Goal: Information Seeking & Learning: Learn about a topic

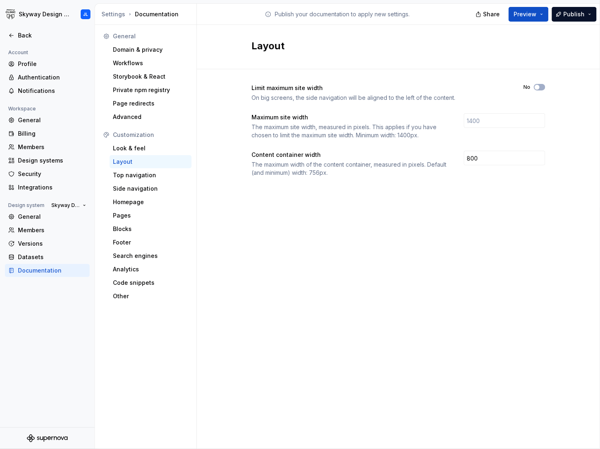
click at [152, 14] on div "Settings Documentation" at bounding box center [147, 14] width 92 height 8
click at [27, 37] on div "Back" at bounding box center [52, 35] width 68 height 8
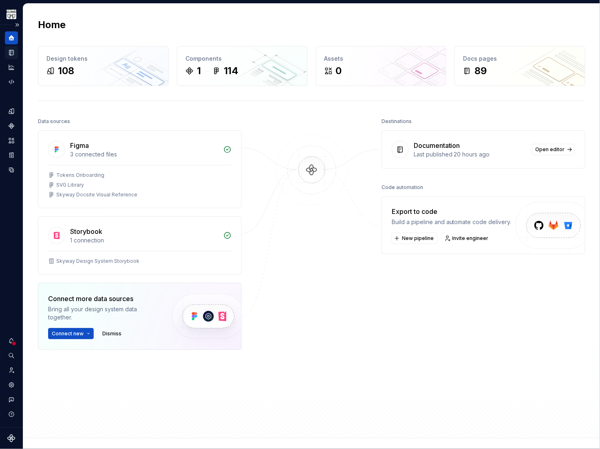
click at [14, 54] on icon "Documentation" at bounding box center [11, 52] width 7 height 7
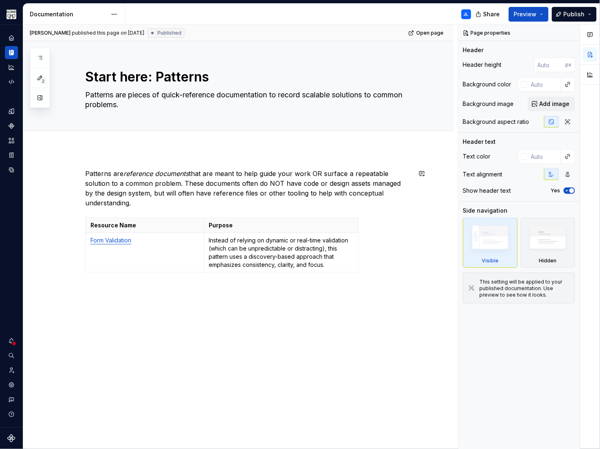
click at [303, 205] on p "Patterns are reference documents that are meant to help guide your work OR surf…" at bounding box center [248, 188] width 326 height 39
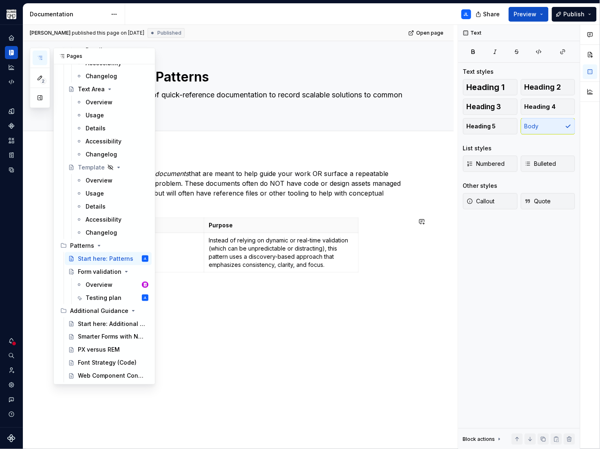
scroll to position [1095, 0]
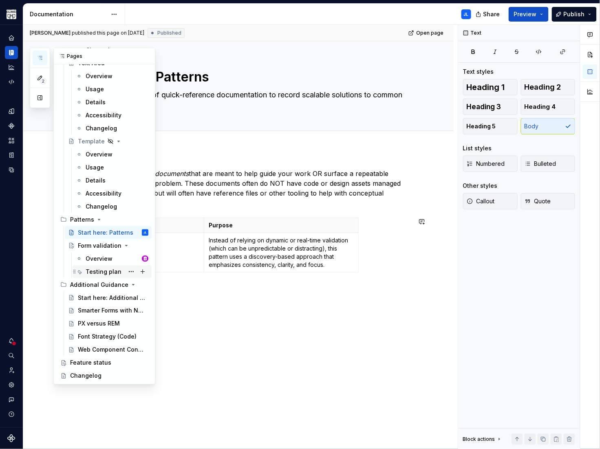
click at [102, 272] on div "Testing plan" at bounding box center [104, 272] width 36 height 8
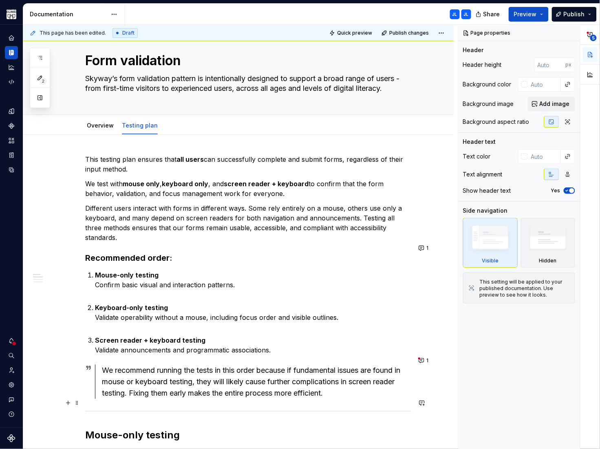
scroll to position [48, 0]
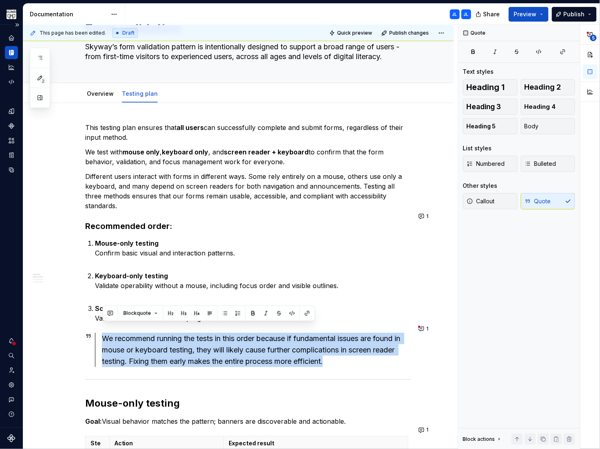
drag, startPoint x: 338, startPoint y: 353, endPoint x: 22, endPoint y: 331, distance: 316.1
click at [22, 331] on div "Skyway Design System JL Design system data Documentation JL JL Share Preview Pu…" at bounding box center [300, 224] width 600 height 449
click at [496, 200] on button "Callout" at bounding box center [490, 201] width 55 height 16
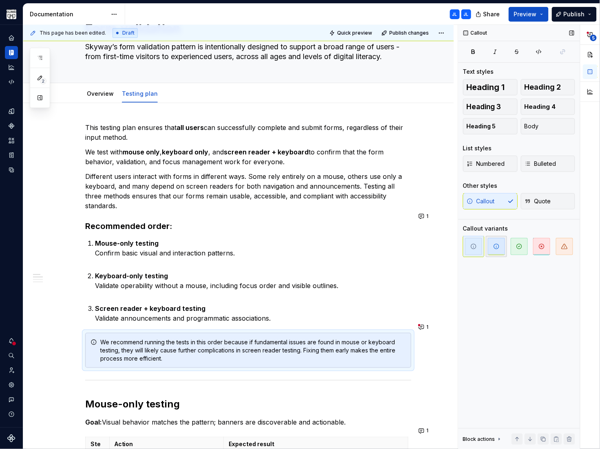
click at [499, 249] on icon "button" at bounding box center [496, 246] width 7 height 7
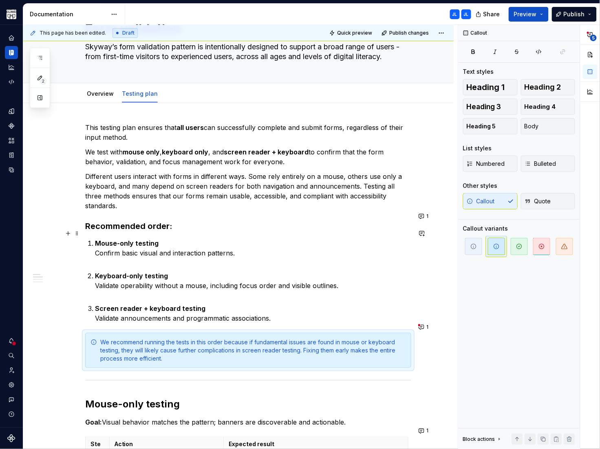
click at [217, 248] on p "Mouse-only testing Confirm basic visual and interaction patterns." at bounding box center [253, 252] width 316 height 29
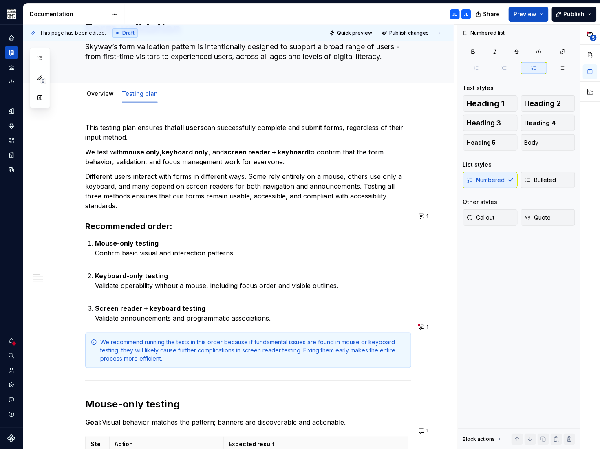
click at [195, 350] on div "We recommend running the tests in this order because if fundamental issues are …" at bounding box center [253, 350] width 306 height 24
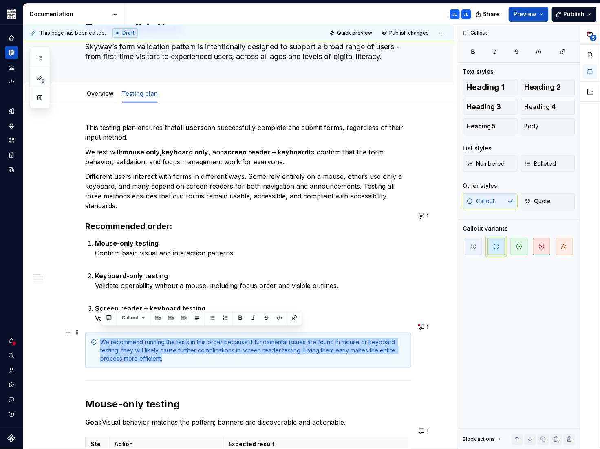
drag, startPoint x: 177, startPoint y: 349, endPoint x: 47, endPoint y: 324, distance: 132.0
click at [538, 130] on span "Body" at bounding box center [531, 126] width 14 height 8
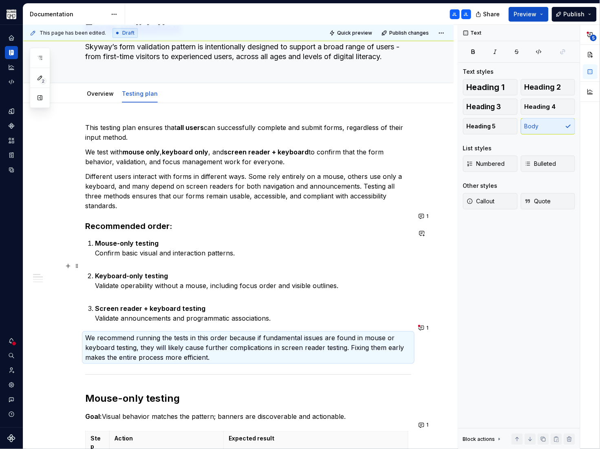
click at [276, 252] on p "Mouse-only testing Confirm basic visual and interaction patterns." at bounding box center [253, 252] width 316 height 29
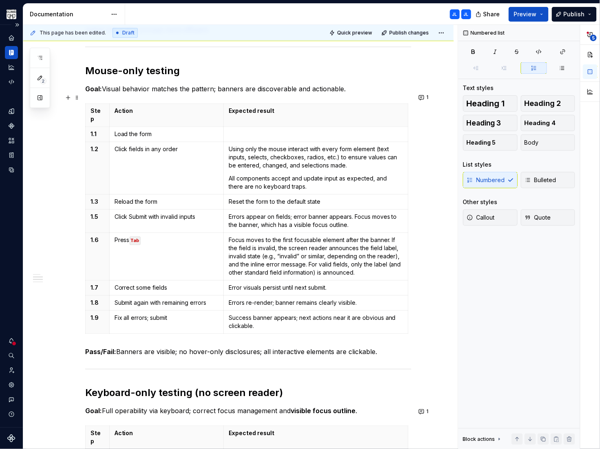
scroll to position [371, 0]
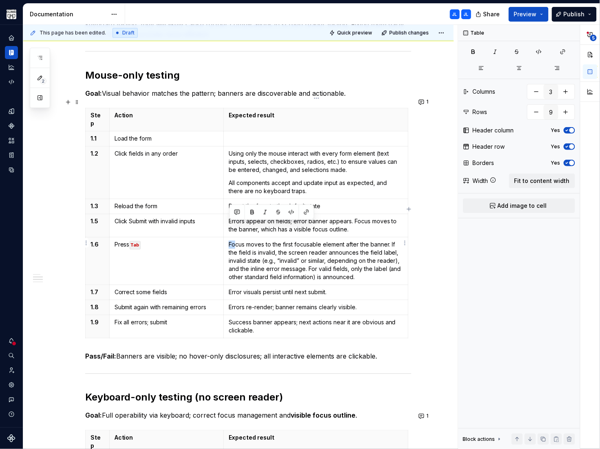
drag, startPoint x: 230, startPoint y: 227, endPoint x: 235, endPoint y: 227, distance: 4.5
click at [235, 241] on p "Focus moves to the first focusable element after the banner. If the field is in…" at bounding box center [316, 261] width 174 height 41
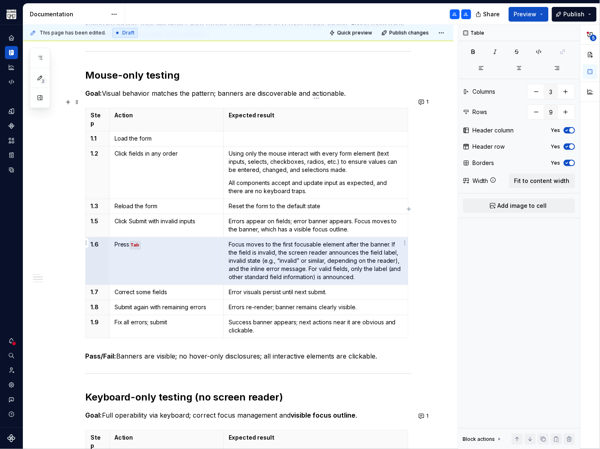
drag, startPoint x: 90, startPoint y: 227, endPoint x: 280, endPoint y: 235, distance: 189.6
click at [280, 238] on tr "1.6 Press Tab Focus moves to the first focusable element after the banner. If t…" at bounding box center [247, 262] width 323 height 48
click at [87, 244] on html "Skyway Design System JL Design system data Documentation JL JL Share Preview Pu…" at bounding box center [300, 224] width 600 height 449
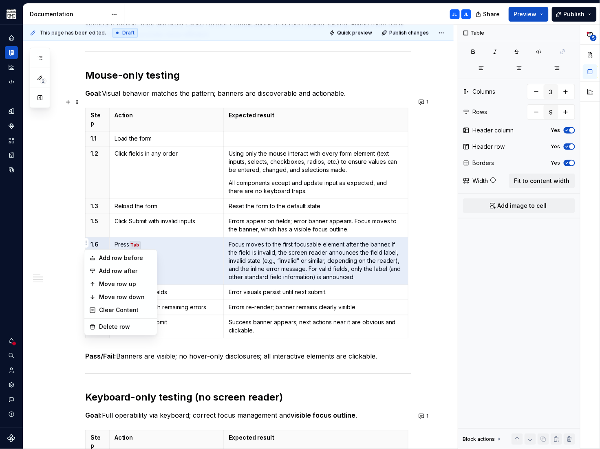
type textarea "*"
click at [124, 330] on div "Delete row" at bounding box center [125, 327] width 53 height 8
type input "8"
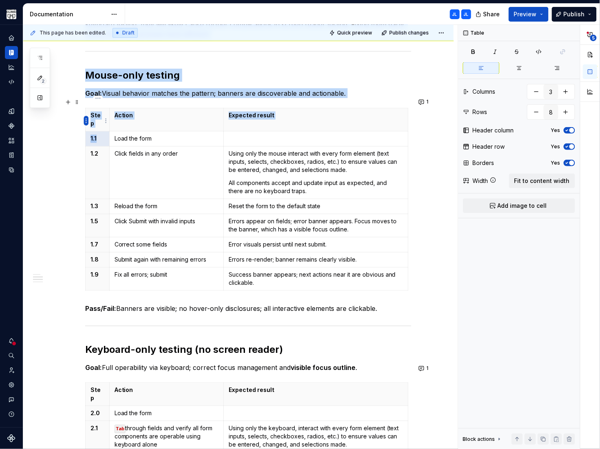
drag, startPoint x: 99, startPoint y: 121, endPoint x: 84, endPoint y: 121, distance: 14.3
click at [84, 121] on body "Skyway Design System JL Design system data Documentation JL JL Share Preview Pu…" at bounding box center [300, 224] width 600 height 449
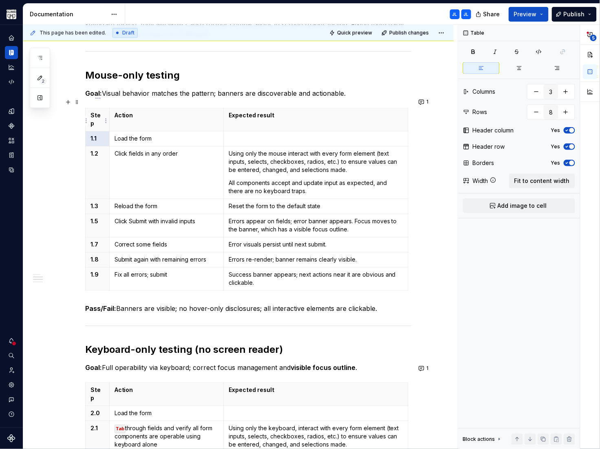
click at [100, 135] on p "1.1" at bounding box center [97, 139] width 14 height 8
drag, startPoint x: 98, startPoint y: 121, endPoint x: 92, endPoint y: 121, distance: 6.1
click at [92, 135] on p "1.1" at bounding box center [97, 139] width 14 height 8
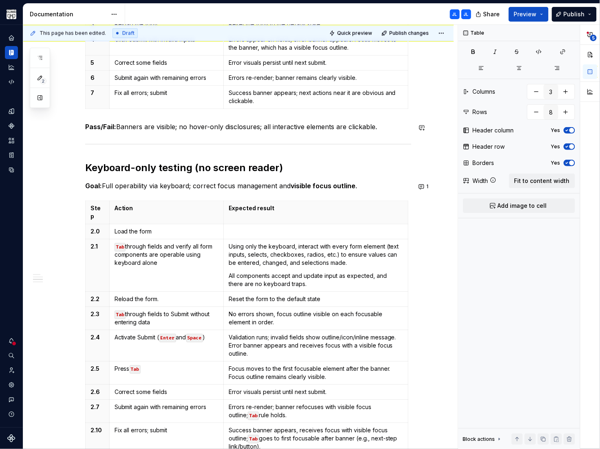
scroll to position [575, 0]
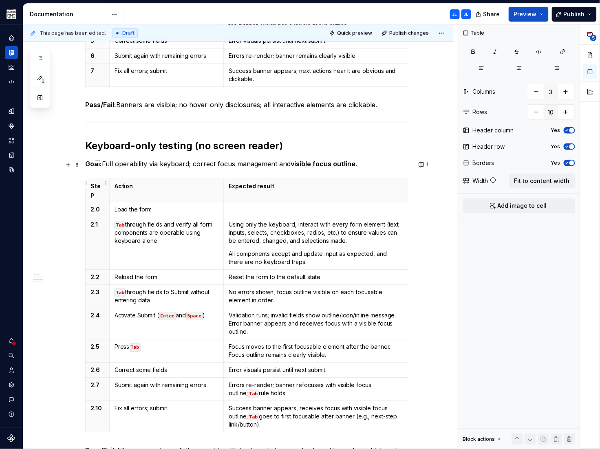
click at [101, 205] on p "2.0" at bounding box center [97, 209] width 14 height 8
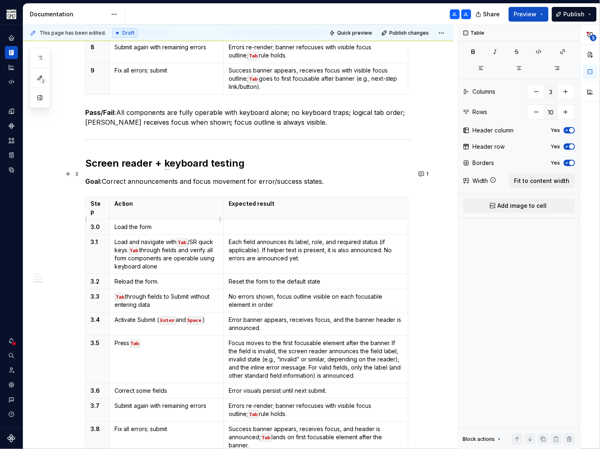
scroll to position [913, 0]
drag, startPoint x: 101, startPoint y: 193, endPoint x: 93, endPoint y: 194, distance: 7.4
click at [93, 222] on p "3.0" at bounding box center [97, 226] width 14 height 8
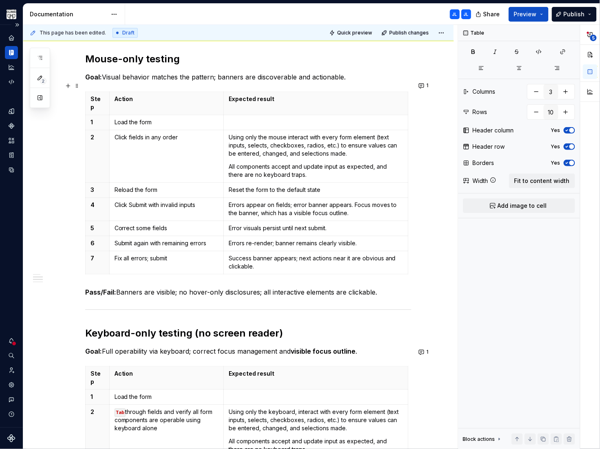
scroll to position [387, 0]
click at [421, 86] on button "1" at bounding box center [424, 86] width 16 height 11
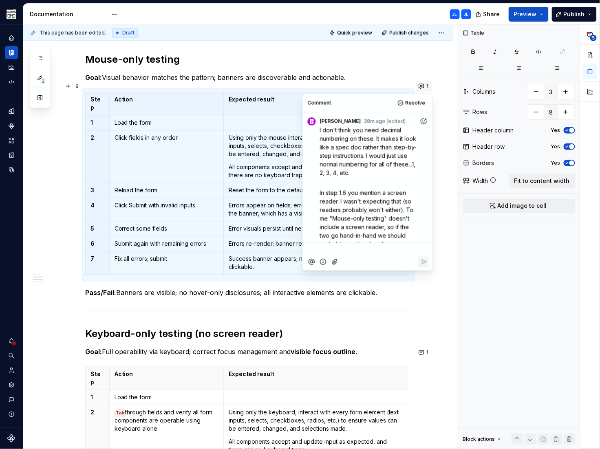
scroll to position [11, 0]
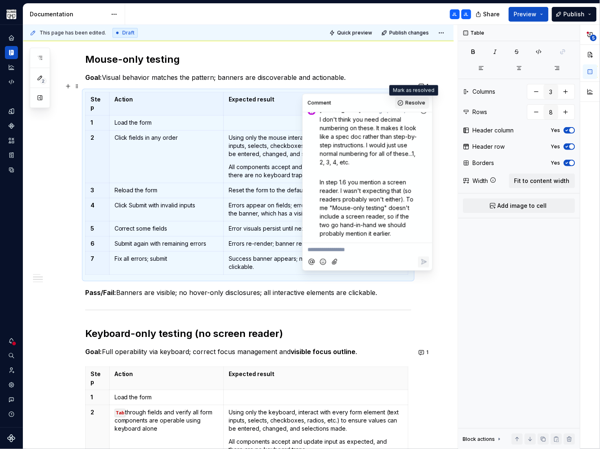
click at [412, 101] on span "Resolve" at bounding box center [415, 103] width 20 height 7
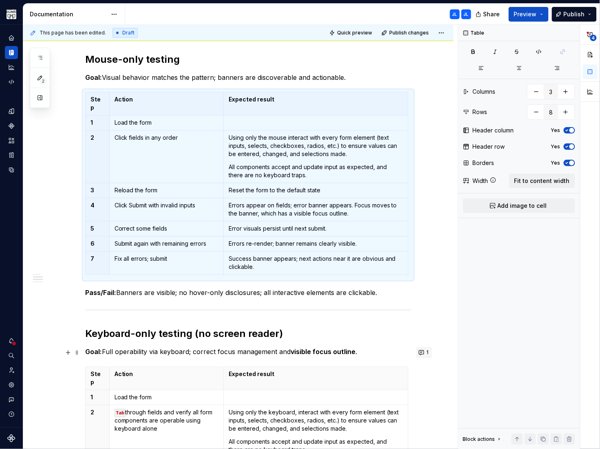
click at [425, 354] on button "1" at bounding box center [424, 352] width 16 height 11
type input "10"
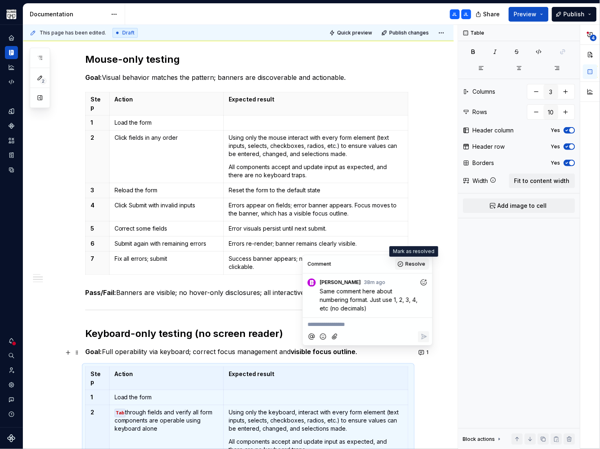
click at [409, 263] on span "Resolve" at bounding box center [415, 264] width 20 height 7
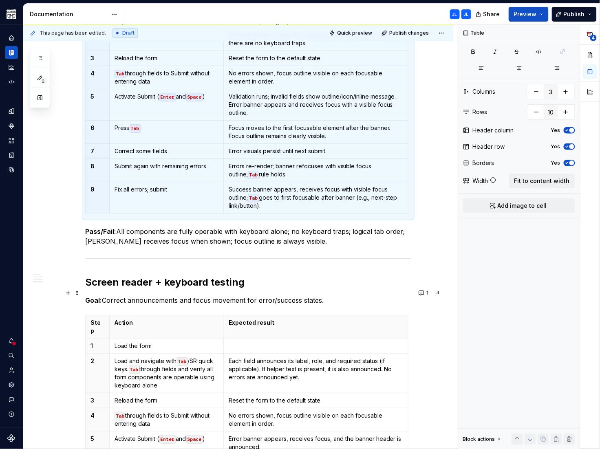
scroll to position [795, 0]
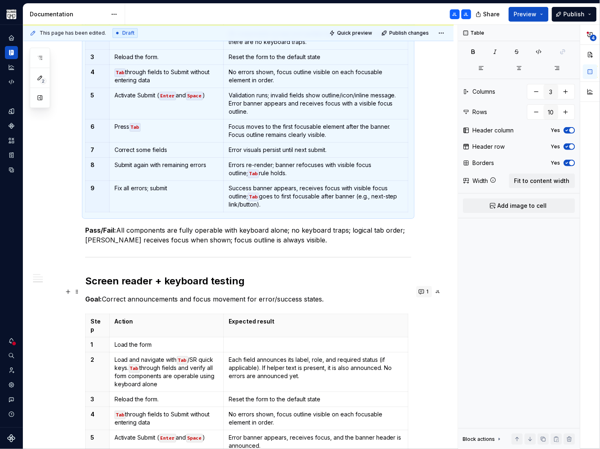
click at [426, 290] on button "1" at bounding box center [424, 291] width 16 height 11
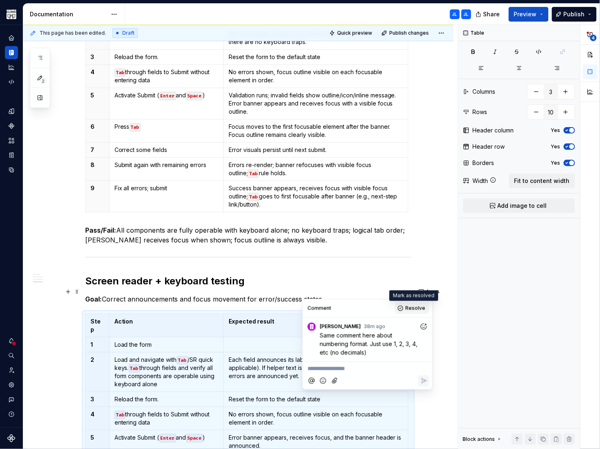
click at [416, 306] on span "Resolve" at bounding box center [415, 308] width 20 height 7
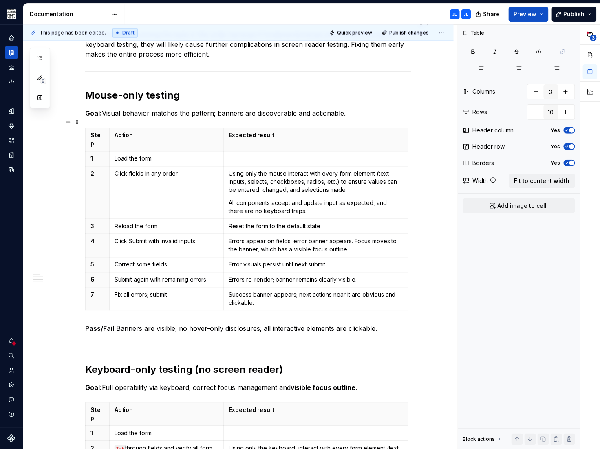
scroll to position [0, 0]
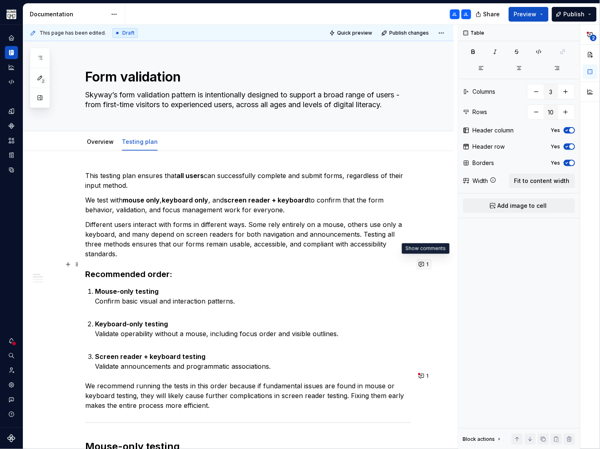
click at [423, 267] on button "1" at bounding box center [424, 264] width 16 height 11
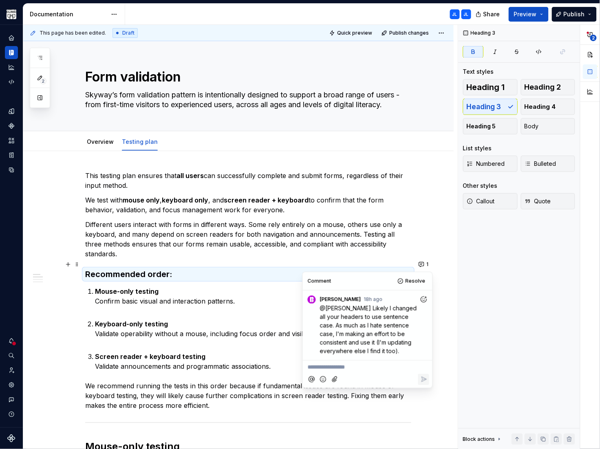
click at [422, 300] on icon "Add reaction" at bounding box center [423, 300] width 2 height 2
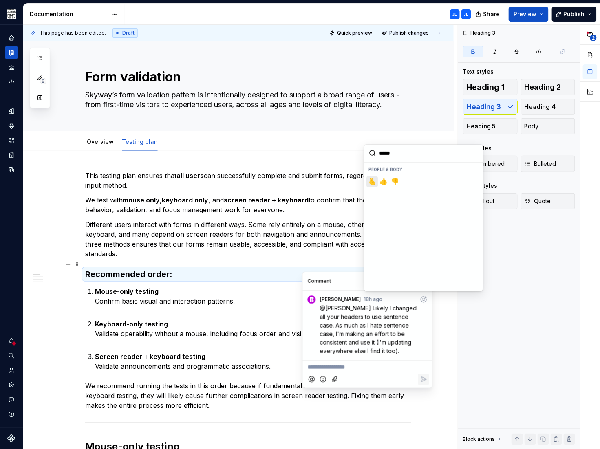
type input "******"
click at [374, 183] on span "👍️" at bounding box center [372, 182] width 7 height 8
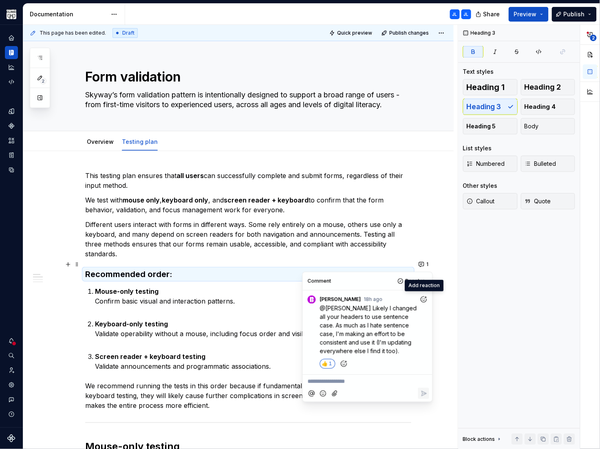
click at [362, 282] on div "Comment Resolve" at bounding box center [368, 281] width 130 height 18
click at [412, 284] on span "Resolve" at bounding box center [415, 281] width 20 height 7
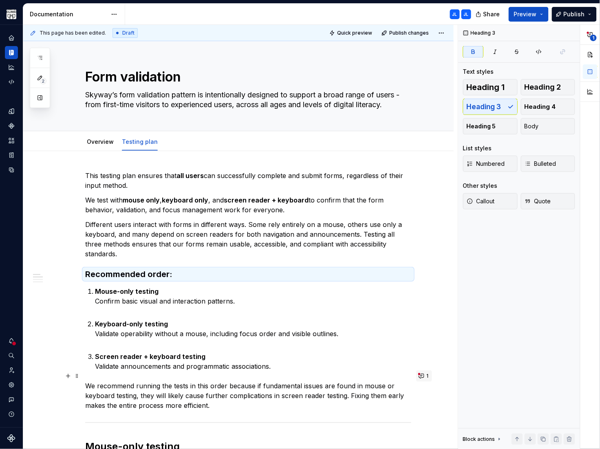
click at [422, 377] on button "1" at bounding box center [424, 375] width 16 height 11
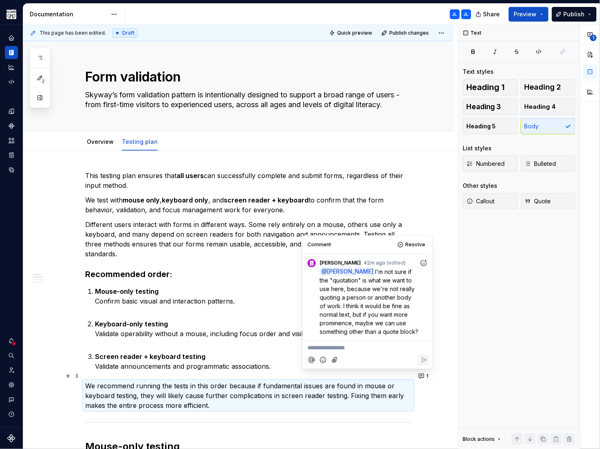
click at [333, 348] on p "**********" at bounding box center [368, 348] width 120 height 9
click at [425, 360] on icon "Reply" at bounding box center [423, 360] width 5 height 5
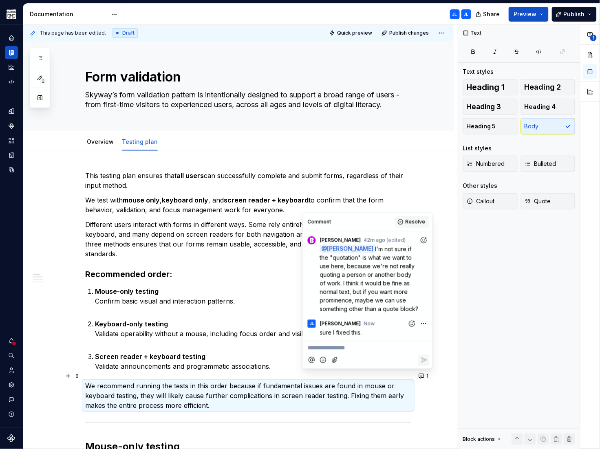
click at [414, 220] on span "Resolve" at bounding box center [415, 222] width 20 height 7
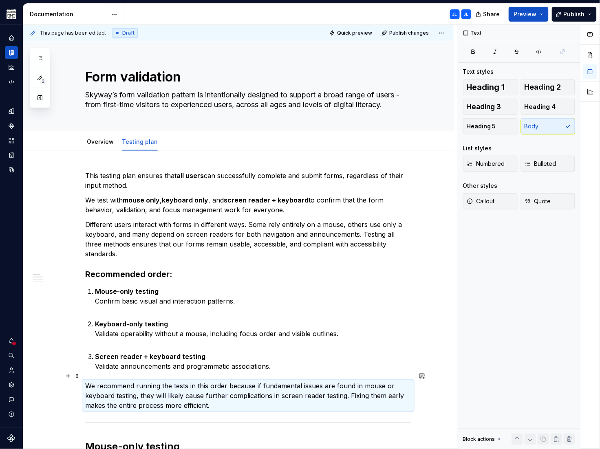
click at [128, 390] on p "We recommend running the tests in this order because if fundamental issues are …" at bounding box center [248, 395] width 326 height 29
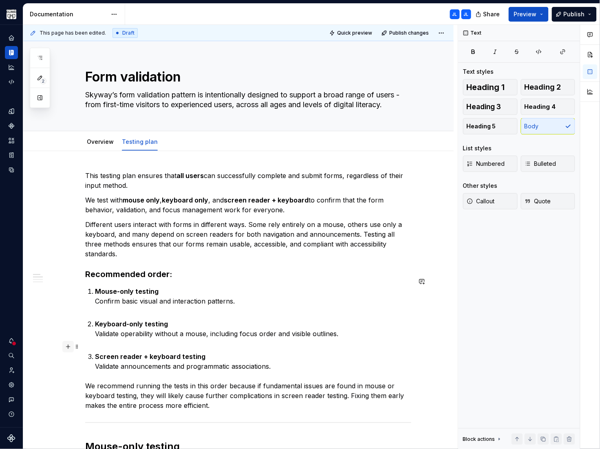
click at [70, 348] on button "button" at bounding box center [67, 346] width 11 height 11
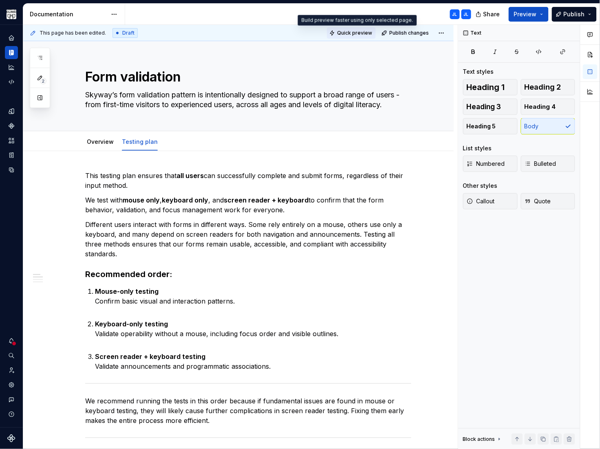
click at [352, 33] on span "Quick preview" at bounding box center [354, 33] width 35 height 7
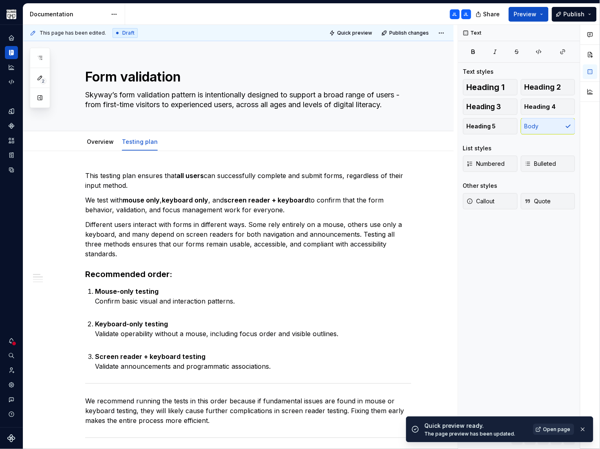
click at [550, 428] on span "Open page" at bounding box center [556, 429] width 27 height 7
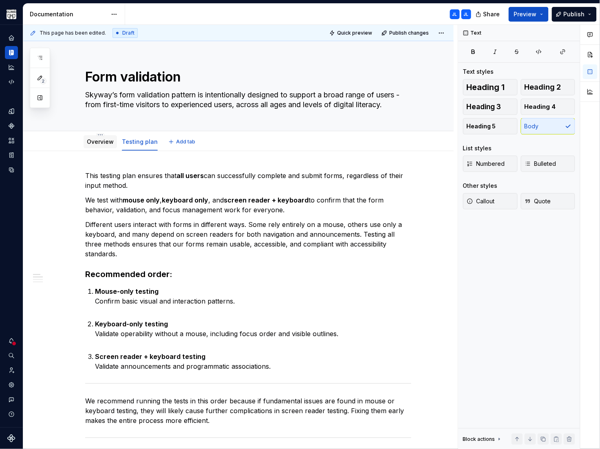
click at [95, 141] on link "Overview" at bounding box center [100, 141] width 27 height 7
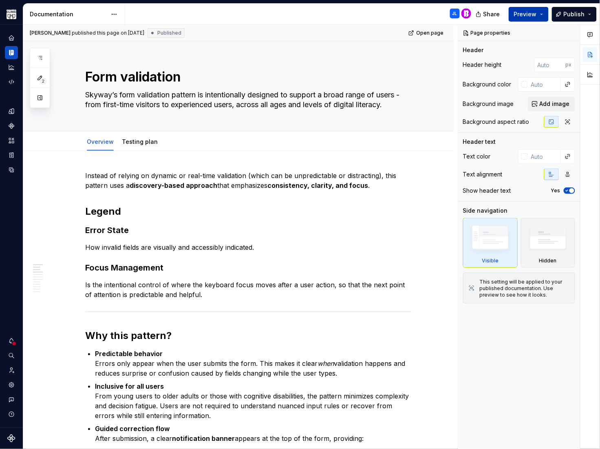
click at [519, 12] on span "Preview" at bounding box center [525, 14] width 23 height 8
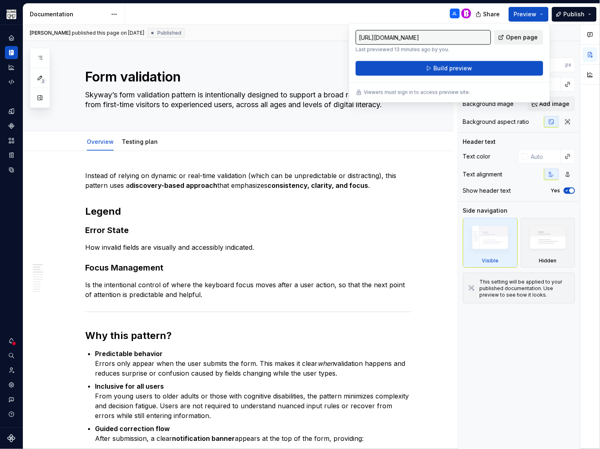
click at [513, 38] on span "Open page" at bounding box center [522, 37] width 32 height 8
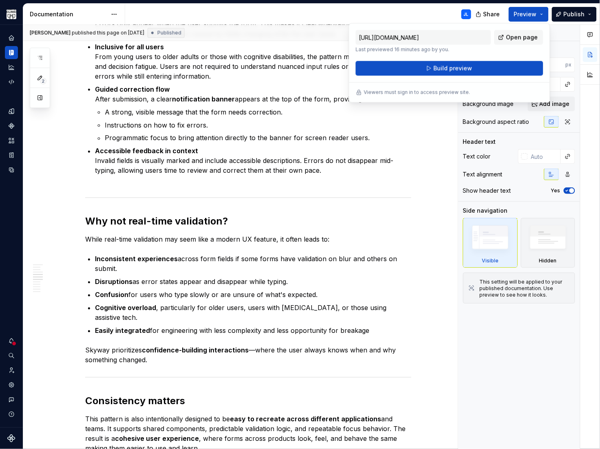
scroll to position [414, 0]
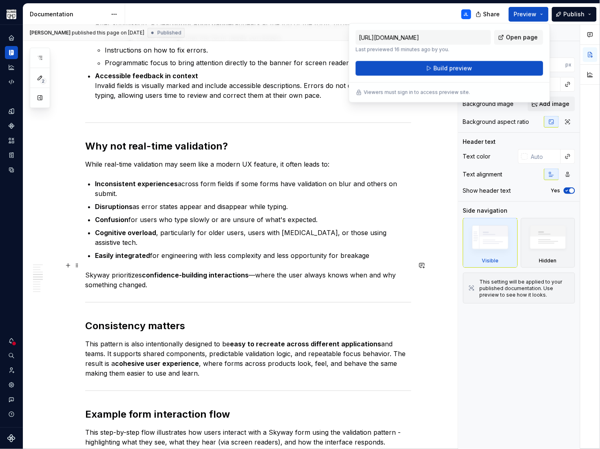
click at [152, 276] on p "Skyway prioritizes confidence-building interactions —where the user always know…" at bounding box center [248, 281] width 326 height 20
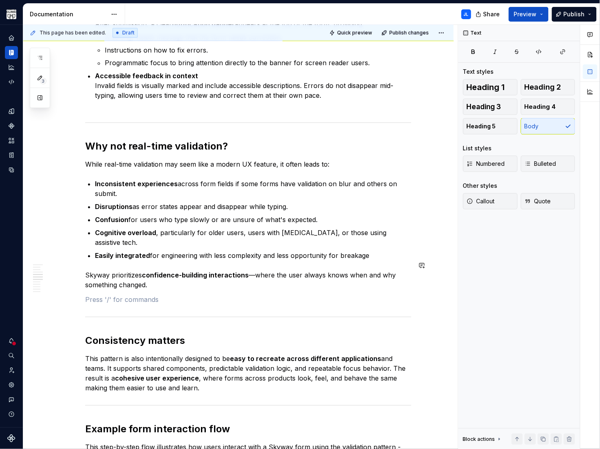
type textarea "*"
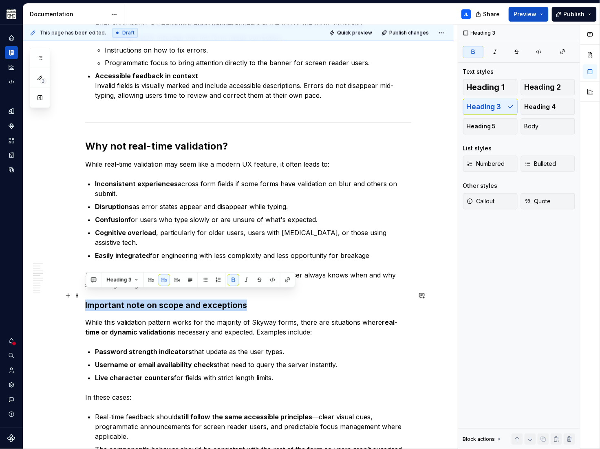
drag, startPoint x: 251, startPoint y: 297, endPoint x: 83, endPoint y: 292, distance: 167.9
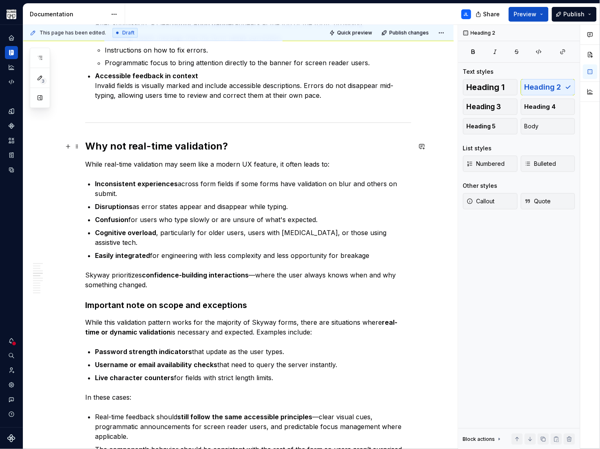
click at [112, 152] on h2 "Why not real-time validation?" at bounding box center [248, 146] width 326 height 13
click at [169, 301] on strong "Important note on scope and exceptions" at bounding box center [166, 306] width 162 height 10
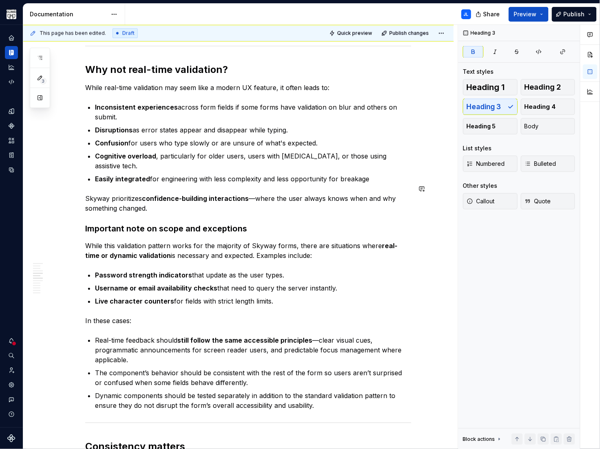
scroll to position [494, 0]
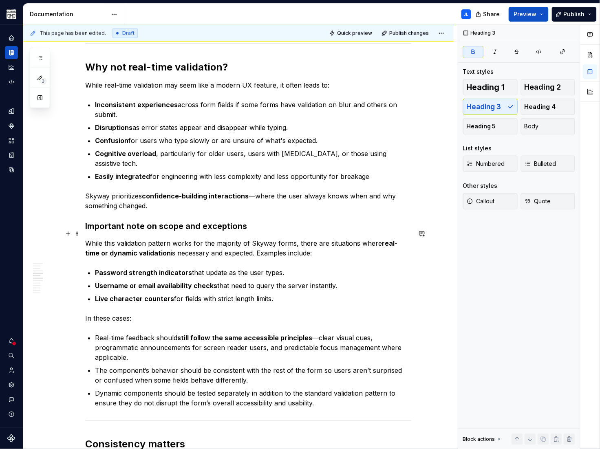
click at [264, 238] on p "While this validation pattern works for the majority of Skyway forms, there are…" at bounding box center [248, 248] width 326 height 20
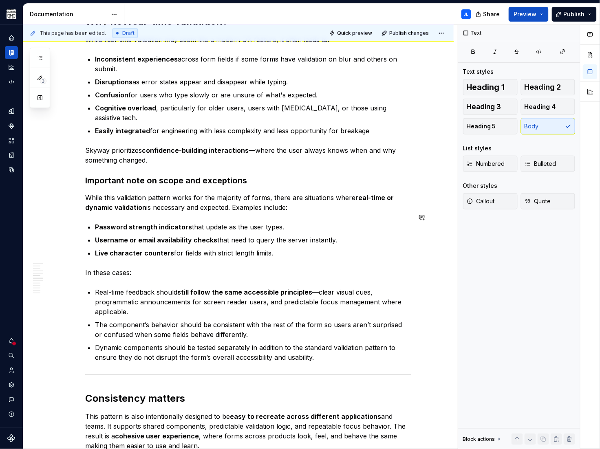
scroll to position [543, 0]
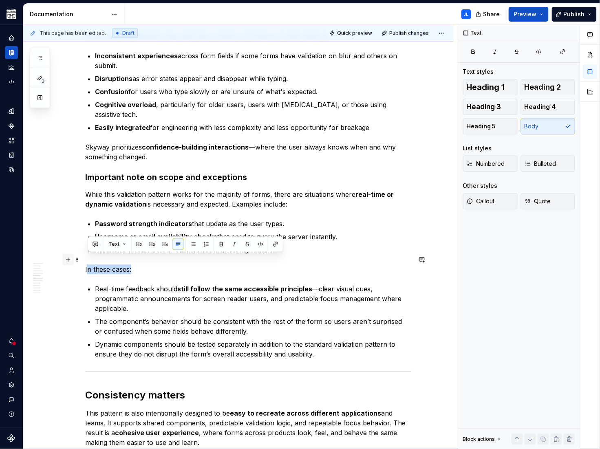
drag, startPoint x: 133, startPoint y: 260, endPoint x: 71, endPoint y: 259, distance: 61.9
click at [85, 259] on div "Instead of relying on dynamic or real-time validation (which can be unpredictab…" at bounding box center [248, 417] width 326 height 1579
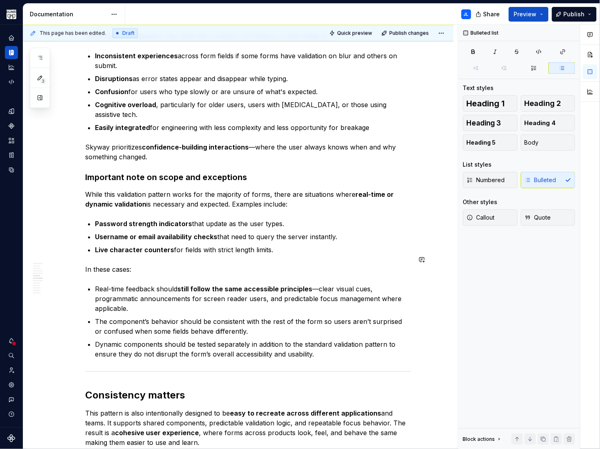
click at [121, 265] on div "Instead of relying on dynamic or real-time validation (which can be unpredictab…" at bounding box center [248, 412] width 326 height 1569
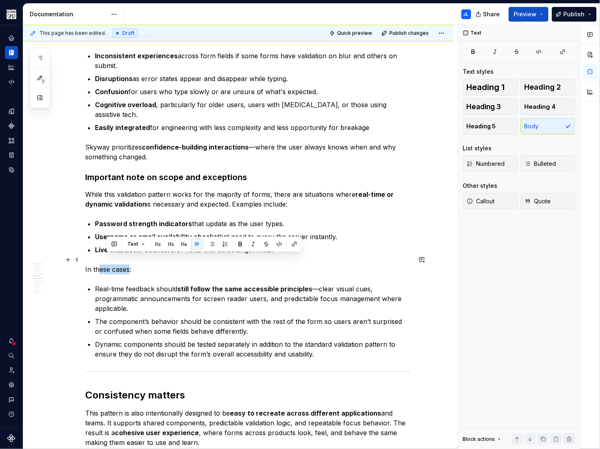
drag, startPoint x: 126, startPoint y: 260, endPoint x: 109, endPoint y: 262, distance: 17.3
click at [96, 264] on p "In these cases:" at bounding box center [248, 269] width 326 height 10
click at [143, 264] on p "In these cases:" at bounding box center [248, 269] width 326 height 10
drag, startPoint x: 138, startPoint y: 259, endPoint x: 85, endPoint y: 259, distance: 52.6
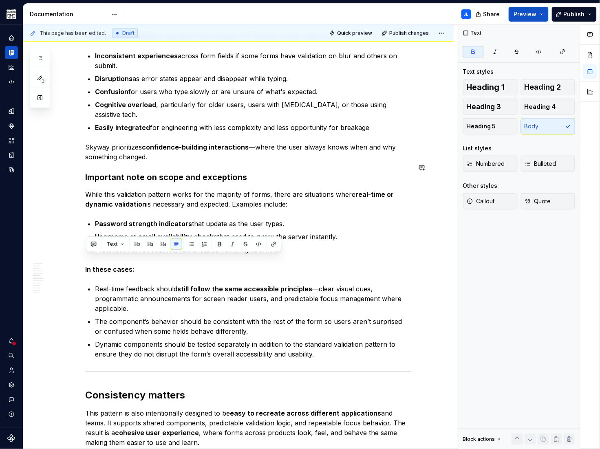
click at [299, 161] on div "Instead of relying on dynamic or real-time validation (which can be unpredictab…" at bounding box center [248, 412] width 326 height 1569
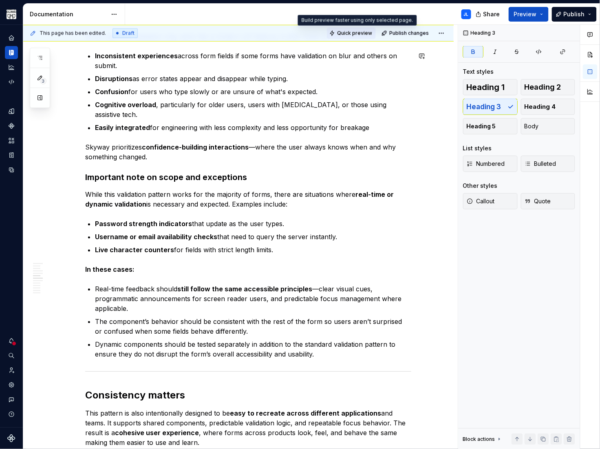
click at [353, 32] on span "Quick preview" at bounding box center [354, 33] width 35 height 7
click at [530, 15] on span "Preview" at bounding box center [525, 14] width 23 height 8
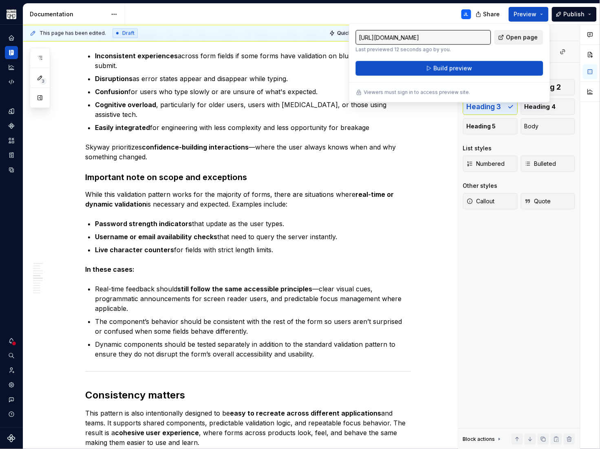
click at [522, 34] on span "Open page" at bounding box center [522, 37] width 32 height 8
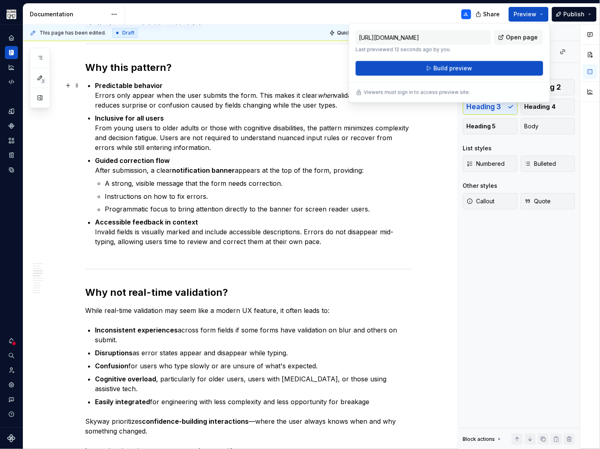
scroll to position [235, 0]
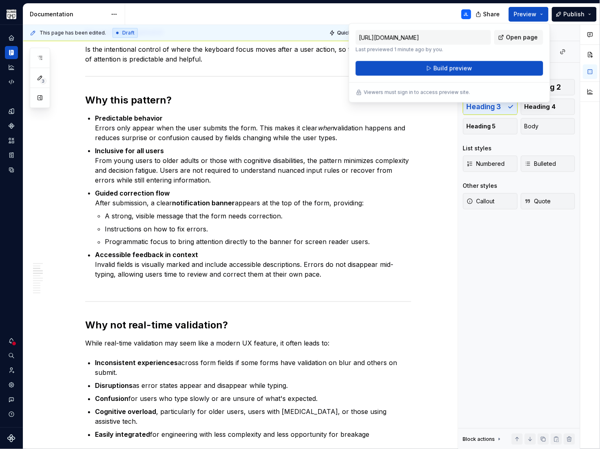
click at [275, 194] on p "Guided correction flow After submission, a clear notification banner appears at…" at bounding box center [253, 198] width 316 height 20
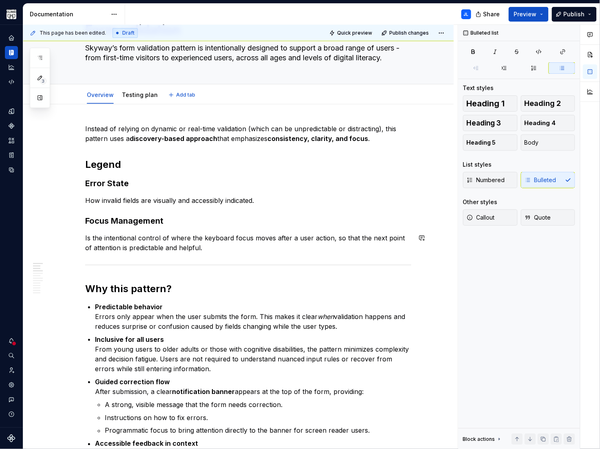
scroll to position [0, 0]
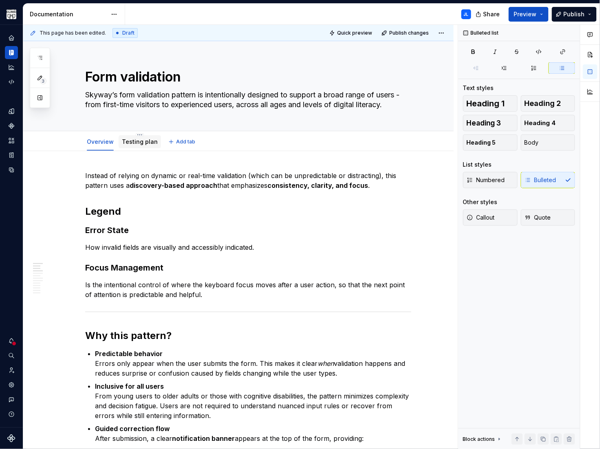
click at [132, 146] on div "Testing plan" at bounding box center [140, 142] width 36 height 10
click at [134, 143] on link "Testing plan" at bounding box center [140, 141] width 36 height 7
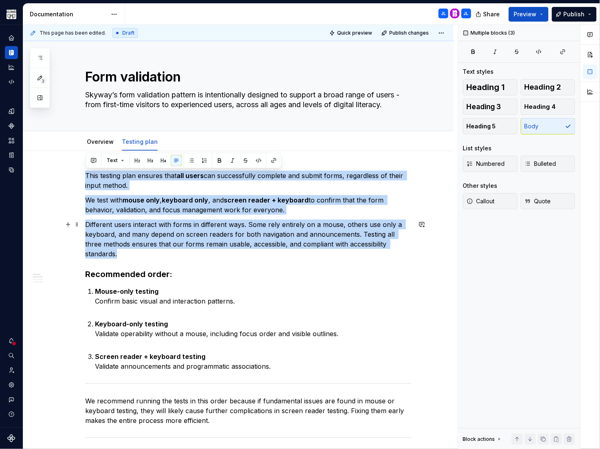
drag, startPoint x: 86, startPoint y: 174, endPoint x: 403, endPoint y: 247, distance: 324.5
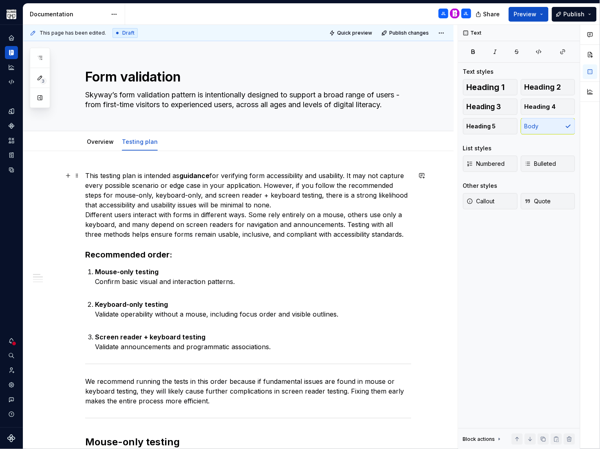
click at [268, 203] on p "This testing plan is intended as guidance for verifying form accessibility and …" at bounding box center [248, 205] width 326 height 68
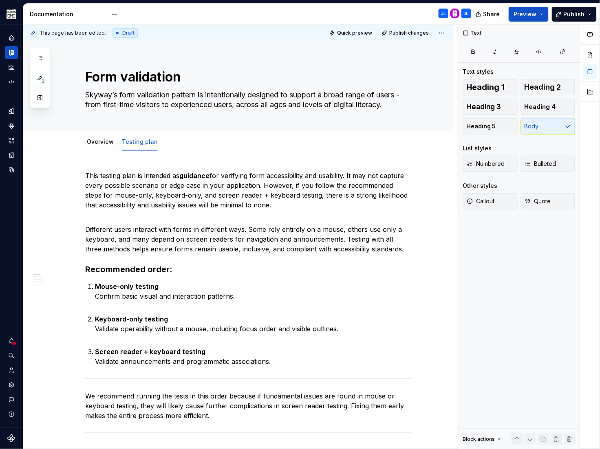
click at [455, 13] on img at bounding box center [455, 14] width 10 height 10
click at [455, 15] on img at bounding box center [455, 14] width 10 height 10
click at [455, 14] on img at bounding box center [455, 14] width 10 height 10
click at [103, 140] on link "Overview" at bounding box center [100, 141] width 27 height 7
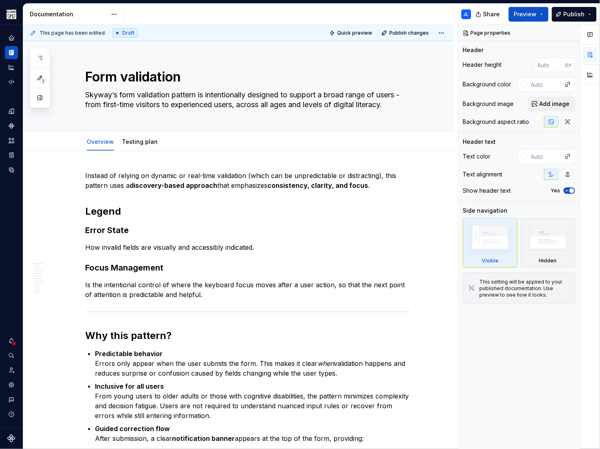
type textarea "*"
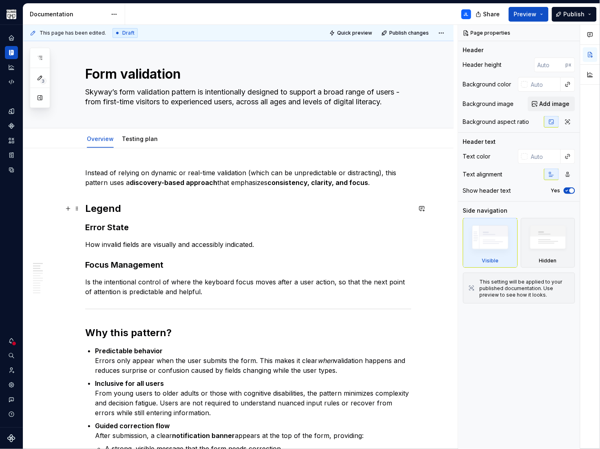
scroll to position [3, 0]
click at [113, 227] on h3 "Error State" at bounding box center [248, 226] width 326 height 11
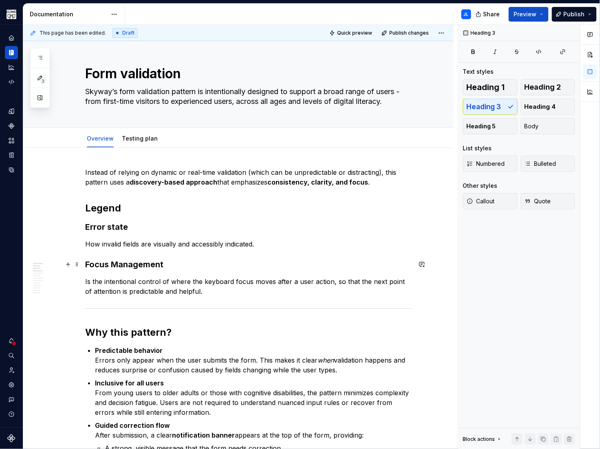
click at [118, 266] on h3 "Focus Management" at bounding box center [248, 264] width 326 height 11
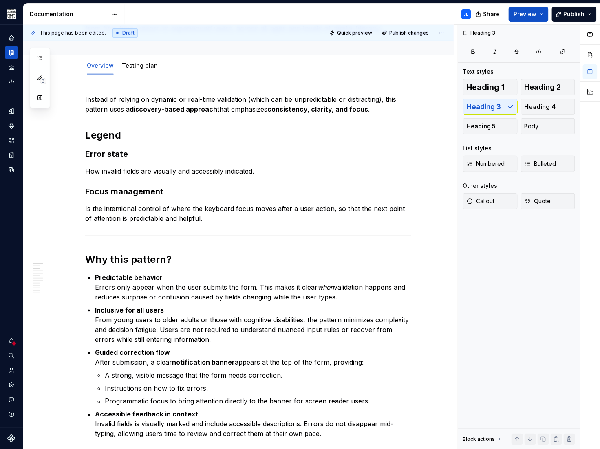
scroll to position [0, 0]
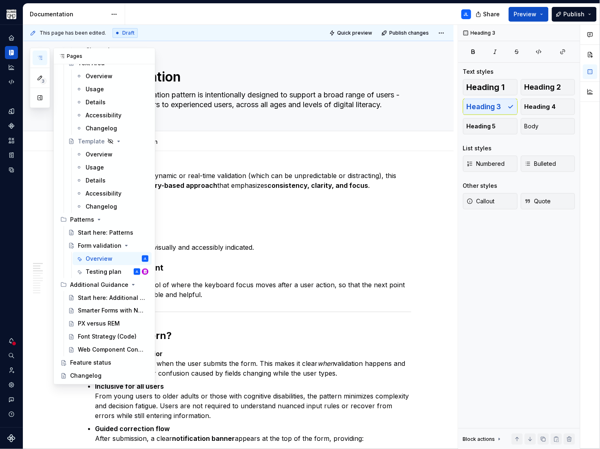
click at [41, 59] on icon "button" at bounding box center [40, 58] width 7 height 7
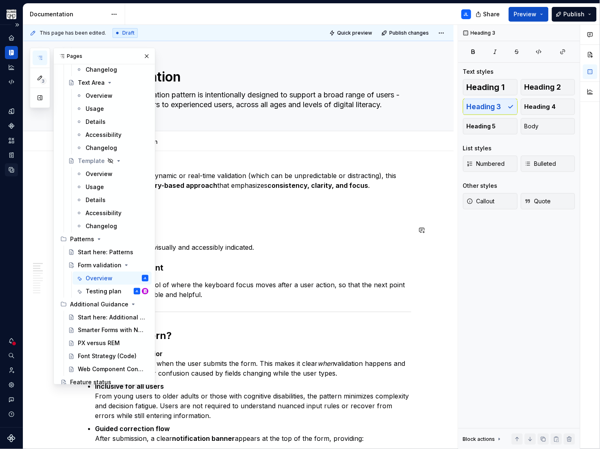
scroll to position [1095, 0]
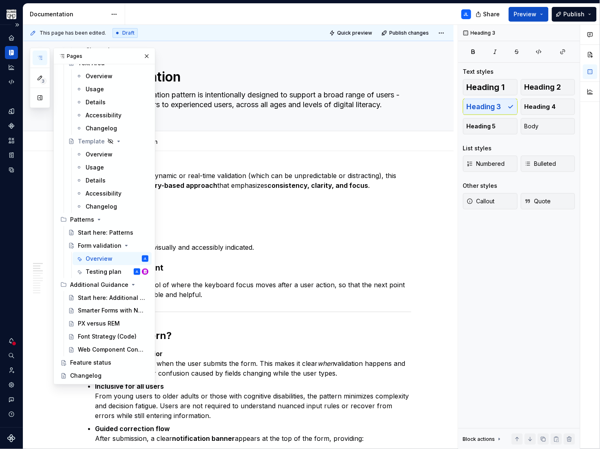
type textarea "*"
